Goal: Unclear: Browse casually

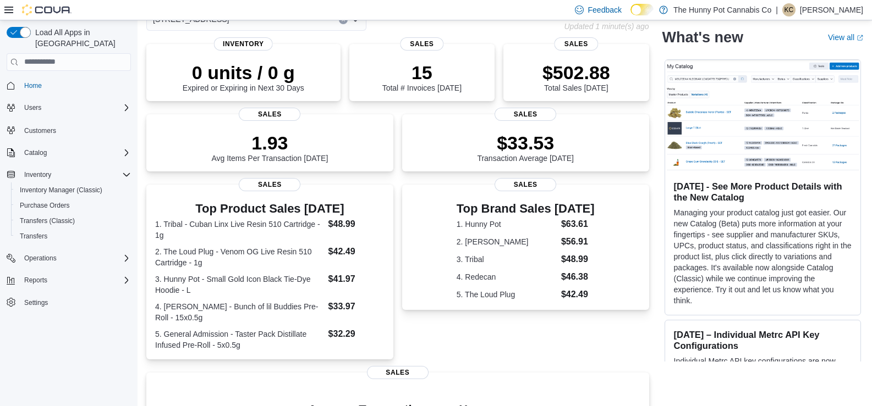
scroll to position [66, 0]
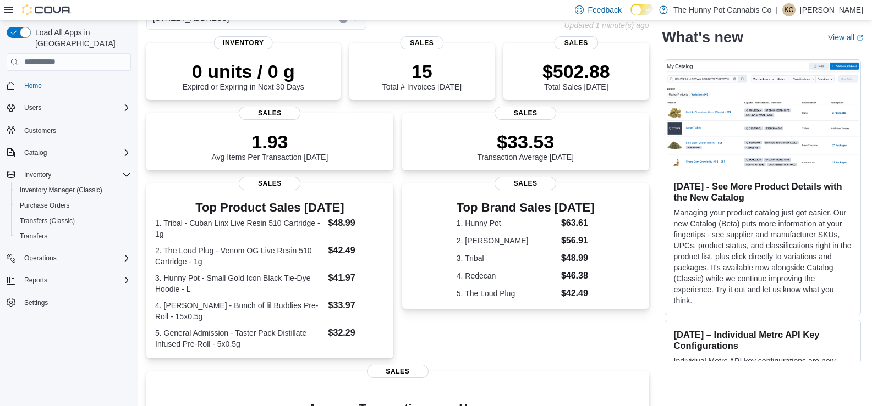
click at [493, 333] on div "Top Brand Sales [DATE] 1. Hunny Pot $63.61 2. [PERSON_NAME] $56.91 3. Tribal $4…" at bounding box center [525, 271] width 247 height 175
